Goal: Navigation & Orientation: Find specific page/section

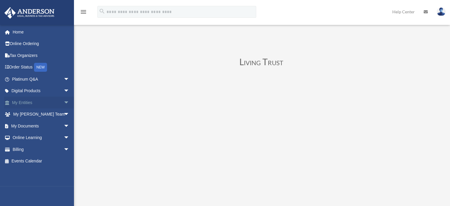
click at [64, 103] on span "arrow_drop_down" at bounding box center [70, 103] width 12 height 12
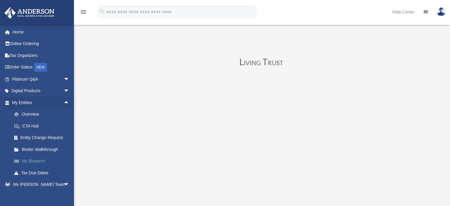
click at [46, 158] on link "My Blueprint" at bounding box center [43, 161] width 70 height 12
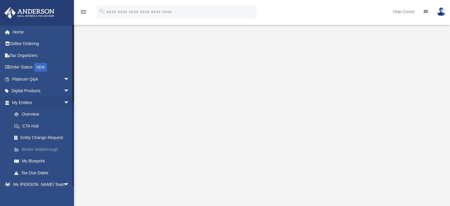
click at [53, 146] on link "Binder Walkthrough" at bounding box center [43, 149] width 70 height 12
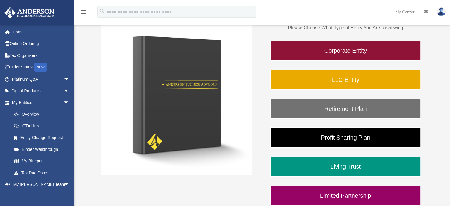
scroll to position [101, 0]
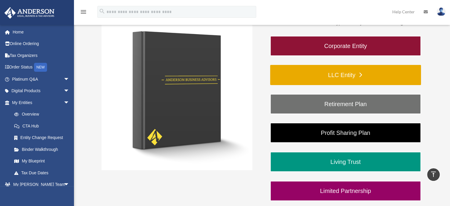
click at [356, 76] on link "LLC Entity" at bounding box center [345, 75] width 151 height 20
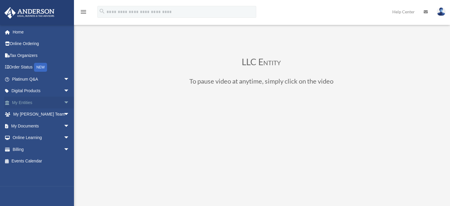
click at [30, 99] on link "My Entities arrow_drop_down" at bounding box center [41, 103] width 74 height 12
click at [64, 102] on span "arrow_drop_down" at bounding box center [70, 103] width 12 height 12
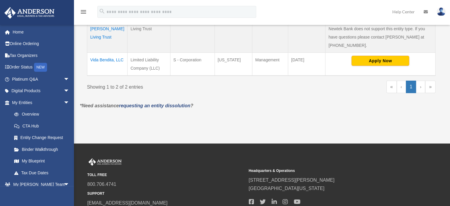
scroll to position [147, 0]
